Goal: Find specific page/section: Find specific page/section

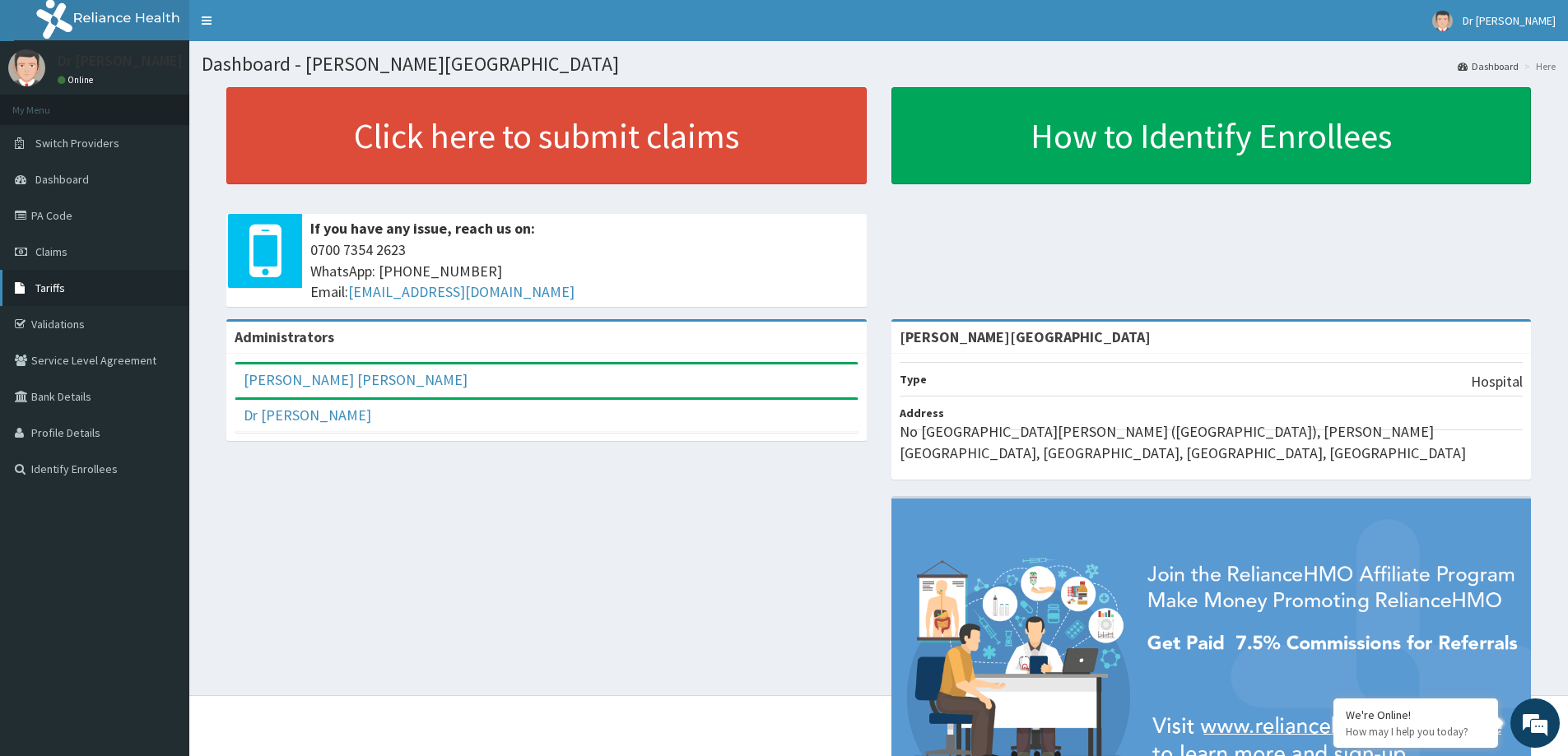
click at [78, 292] on link "Tariffs" at bounding box center [94, 288] width 189 height 36
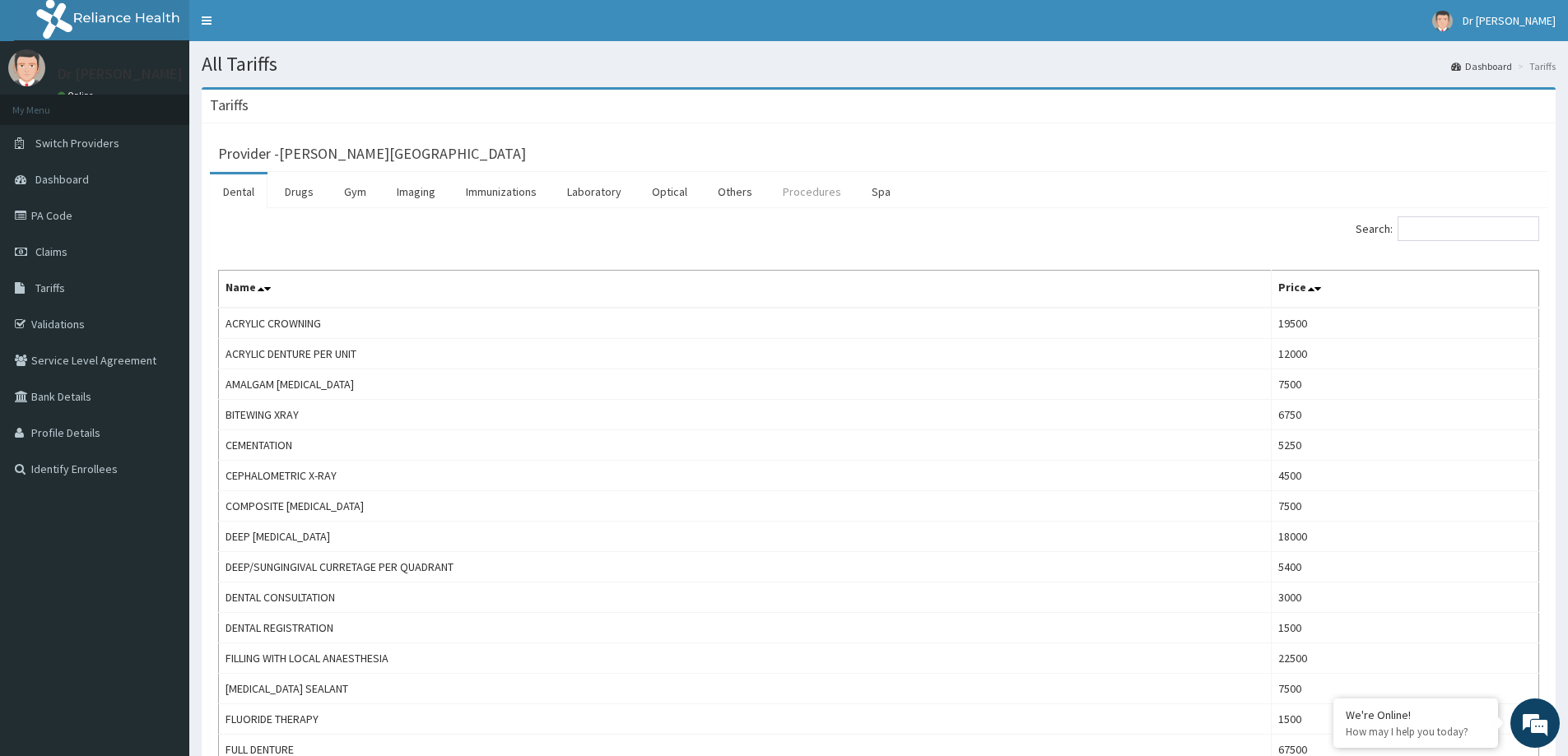
click at [826, 197] on link "Procedures" at bounding box center [812, 191] width 85 height 34
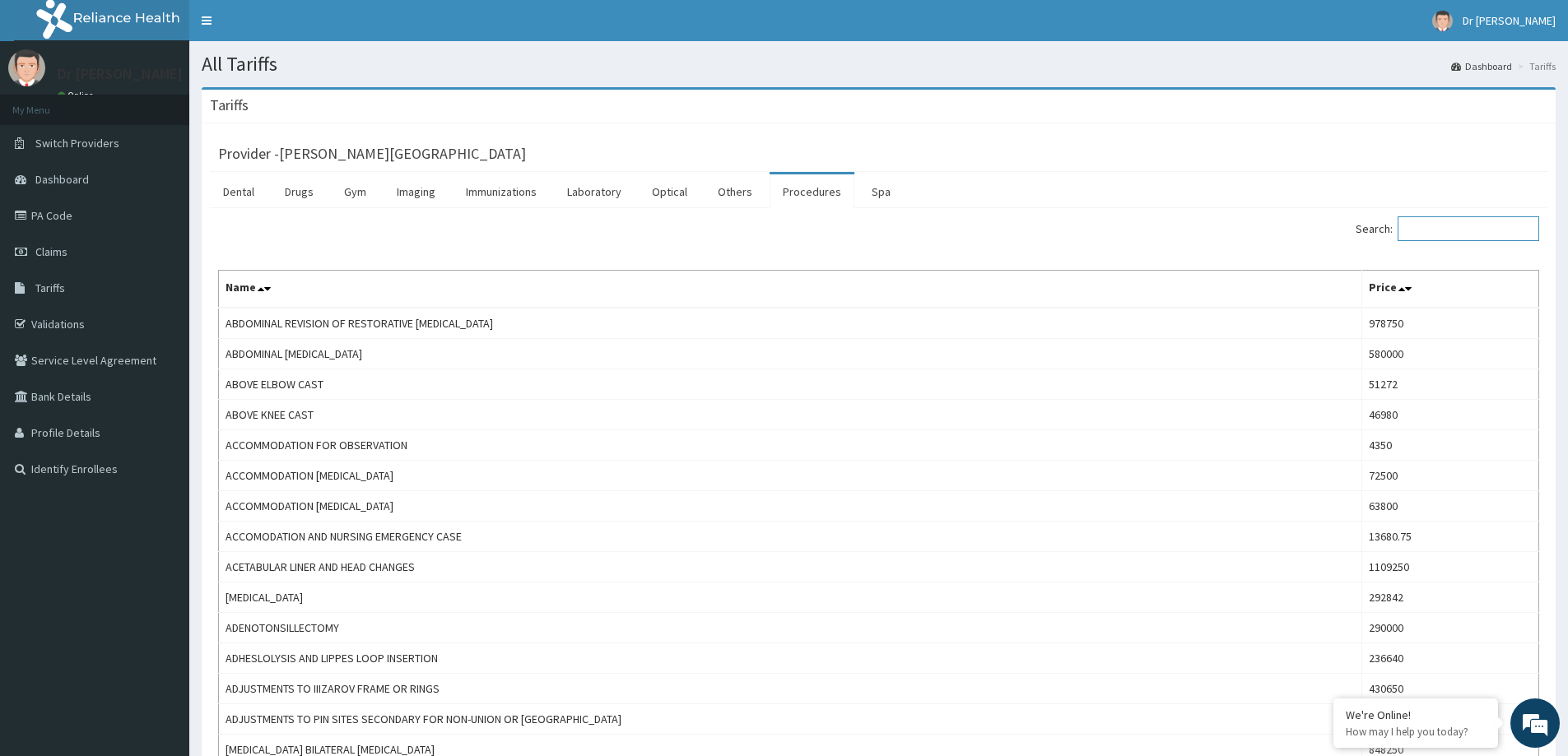
click at [1458, 236] on input "Search:" at bounding box center [1468, 228] width 141 height 25
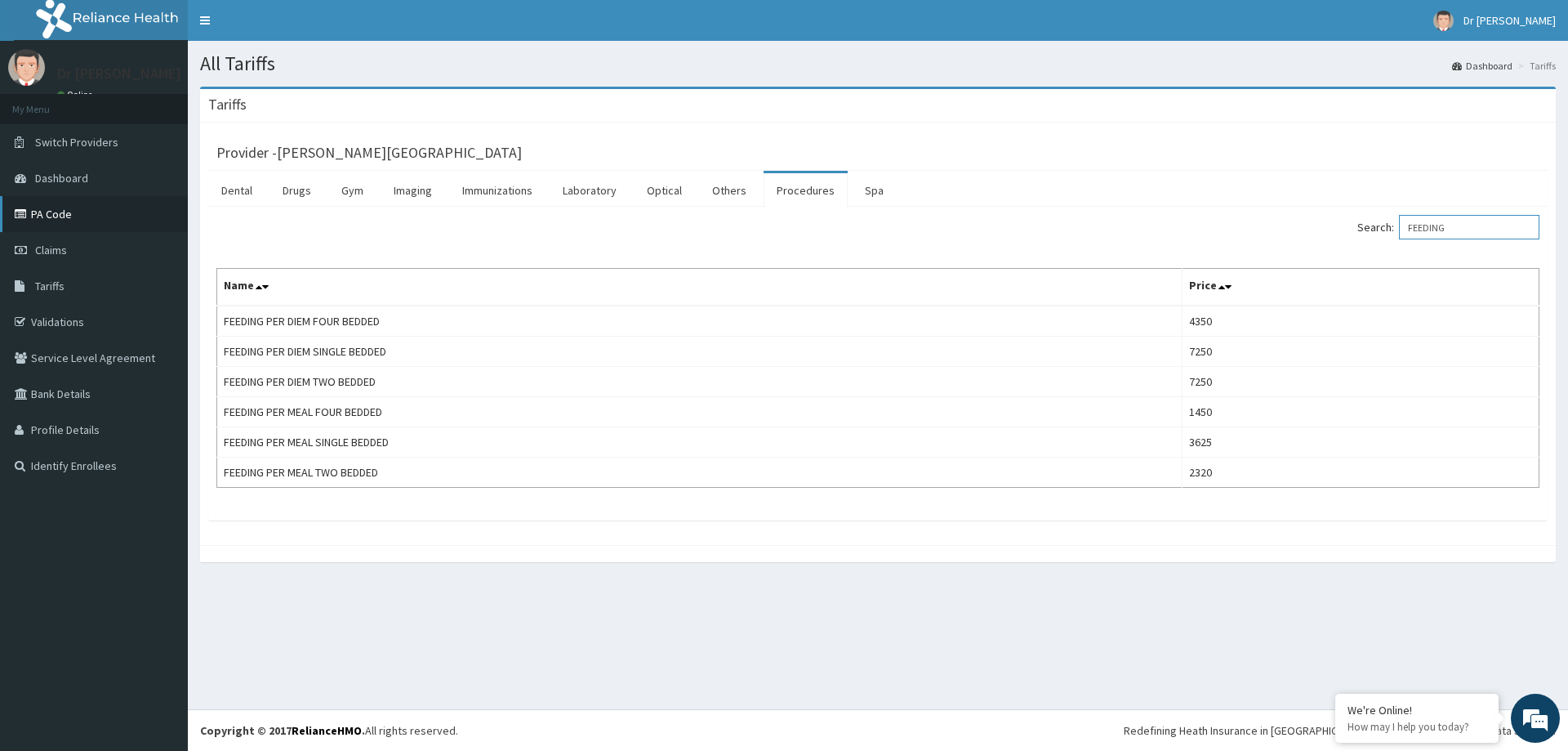
type input "FEEDING"
click at [107, 206] on link "PA Code" at bounding box center [93, 214] width 187 height 36
